Goal: Find specific page/section: Find specific page/section

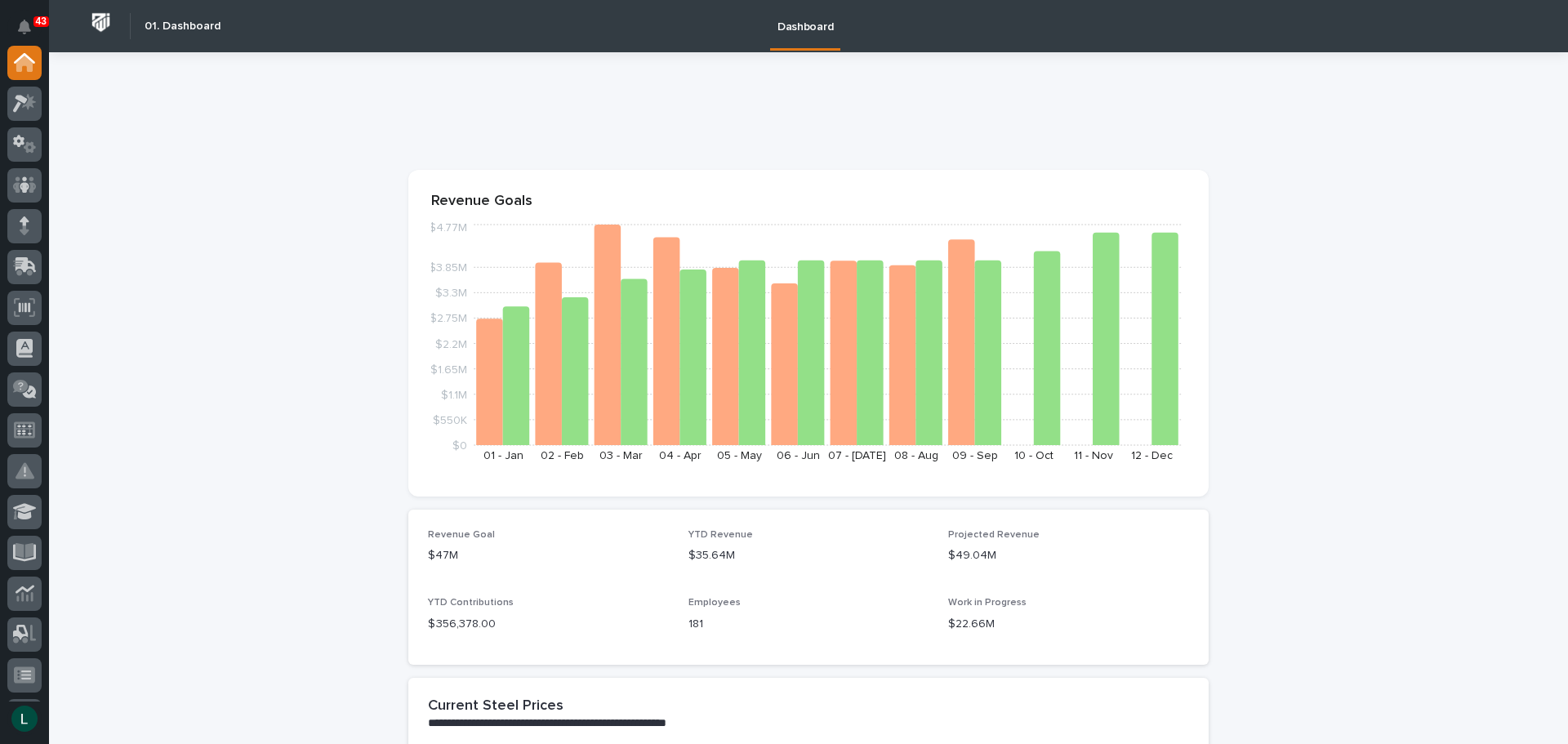
click at [810, 95] on div at bounding box center [809, 118] width 801 height 65
click at [27, 103] on icon at bounding box center [29, 101] width 14 height 16
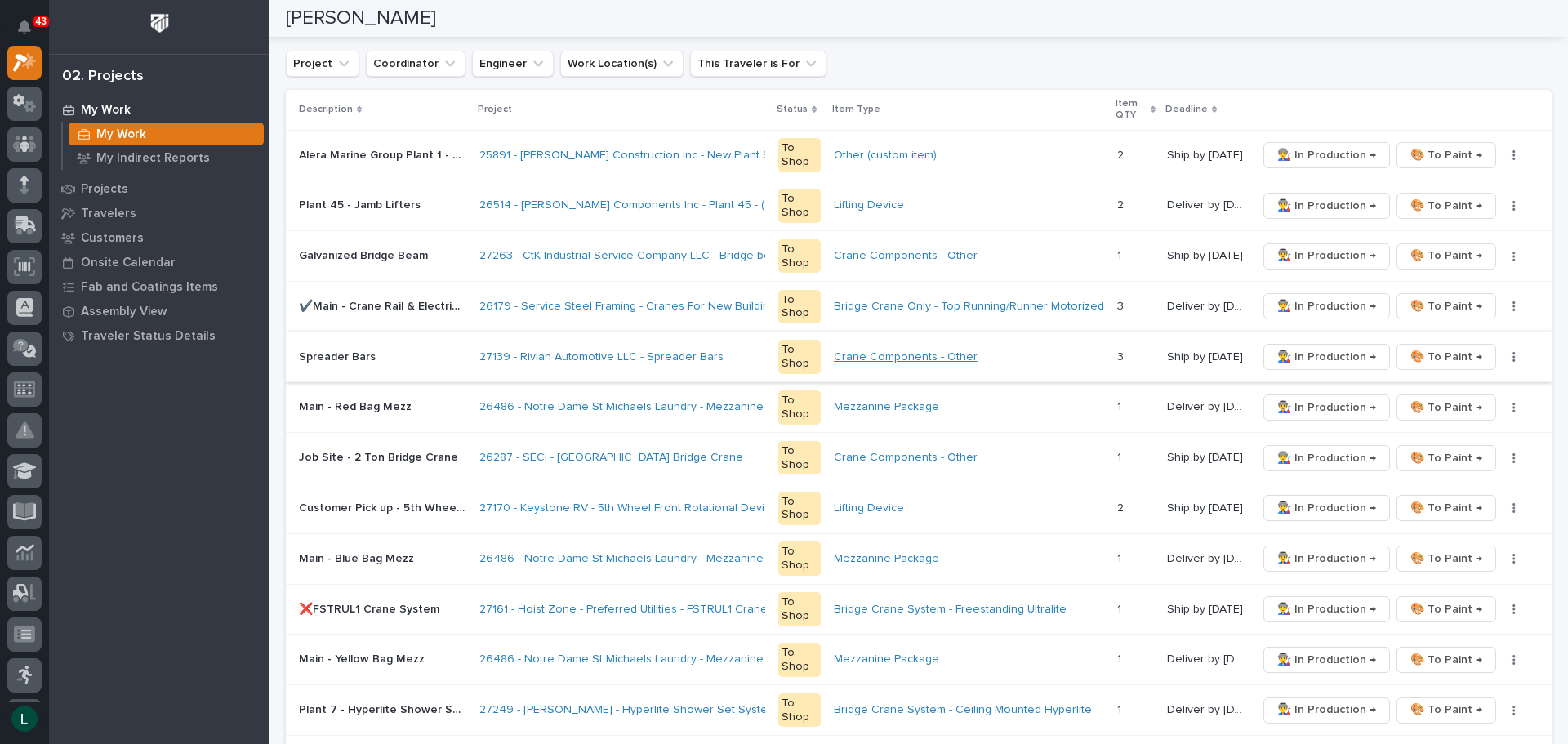
scroll to position [327, 0]
